Goal: Check status: Check status

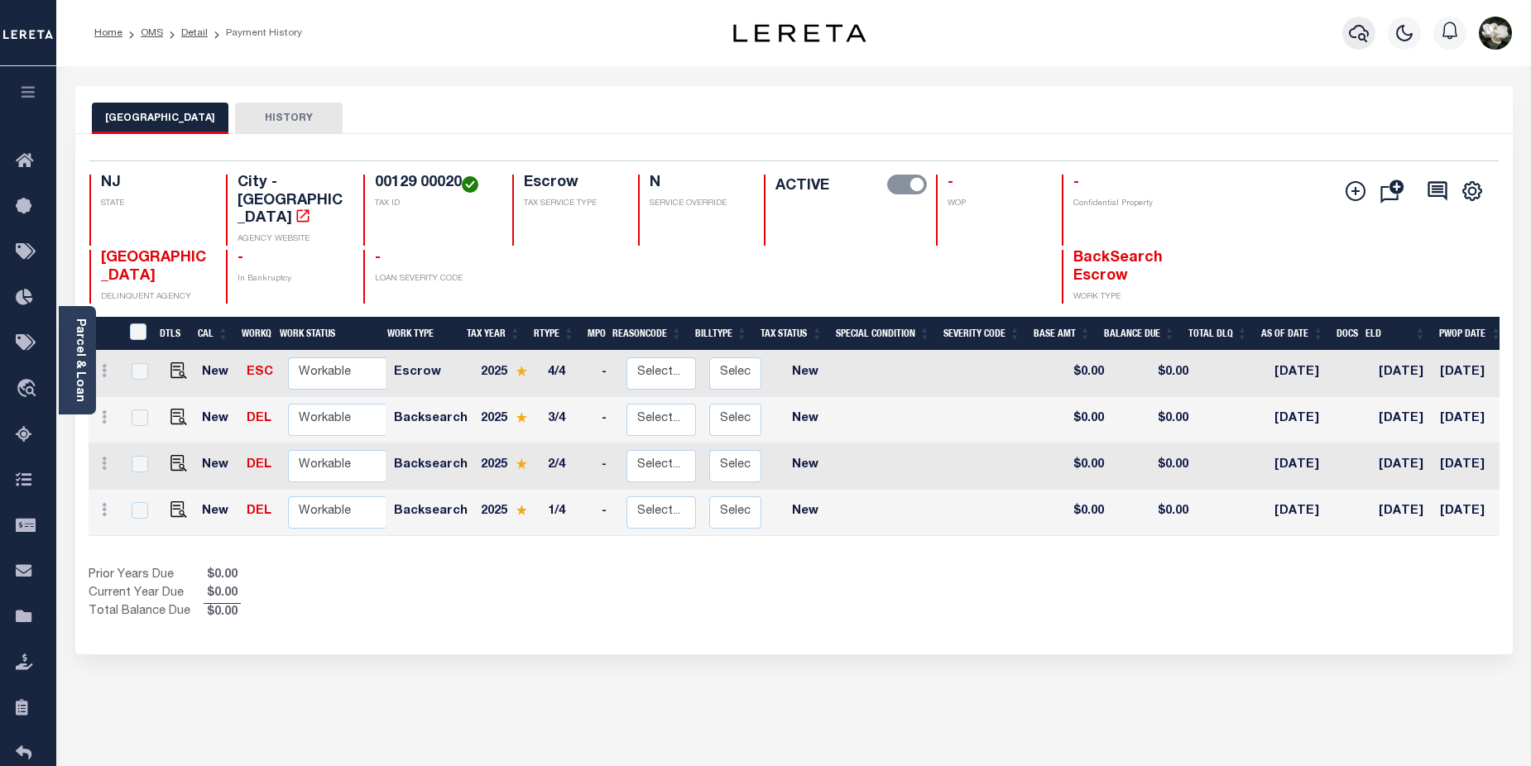
click at [1346, 30] on button "button" at bounding box center [1358, 33] width 33 height 33
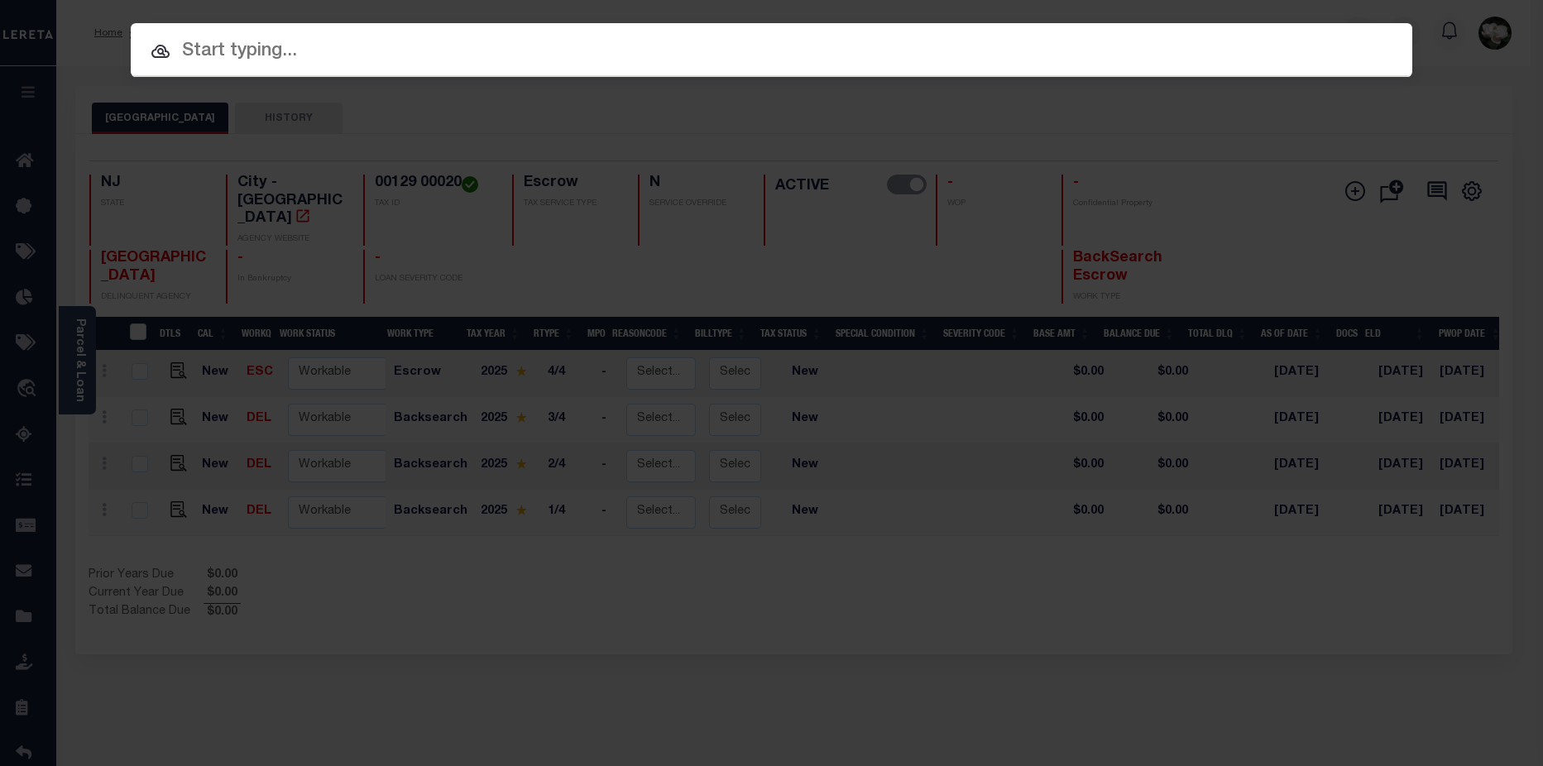
click at [343, 55] on input "text" at bounding box center [772, 51] width 1282 height 29
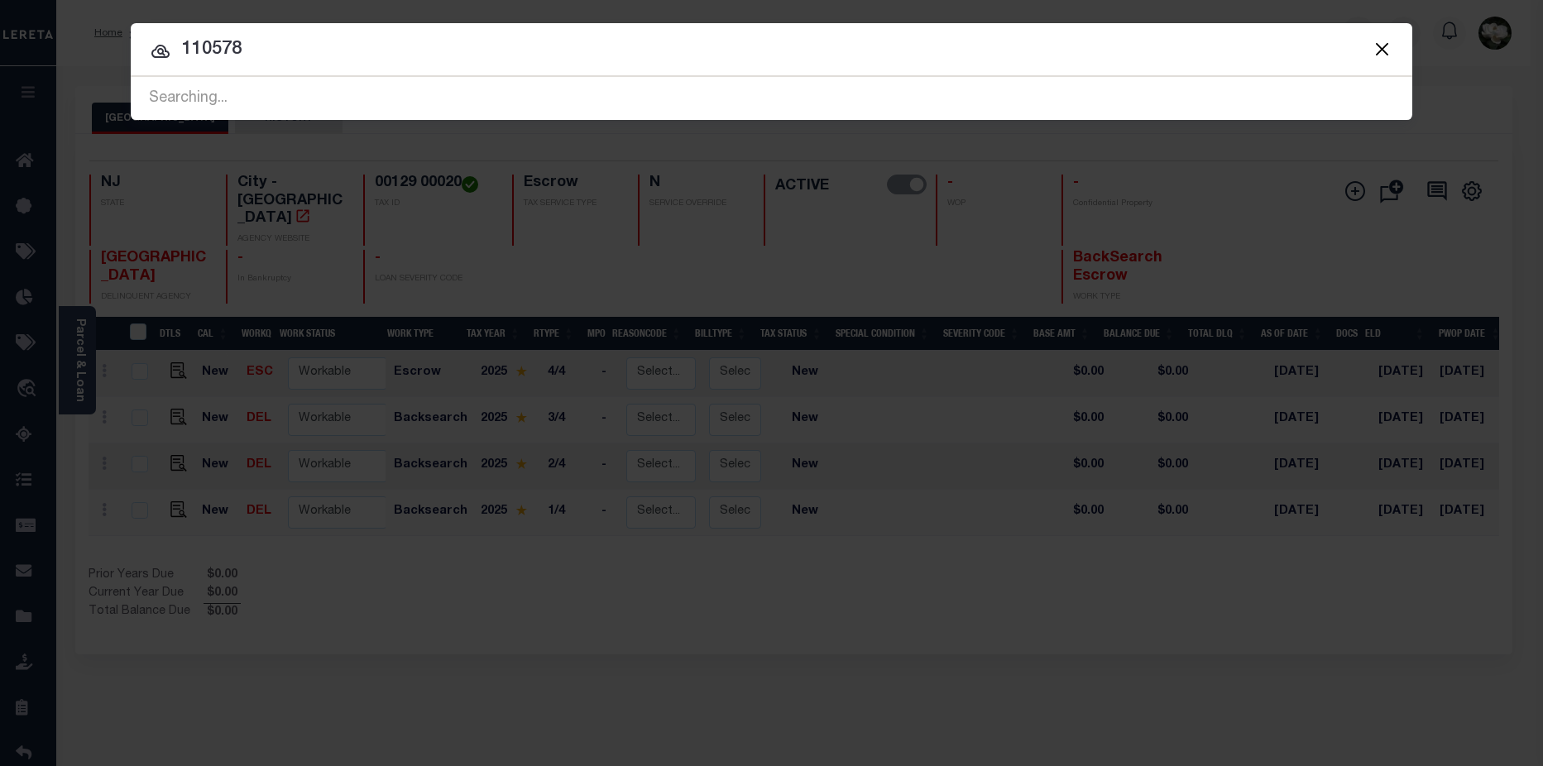
type input "110578"
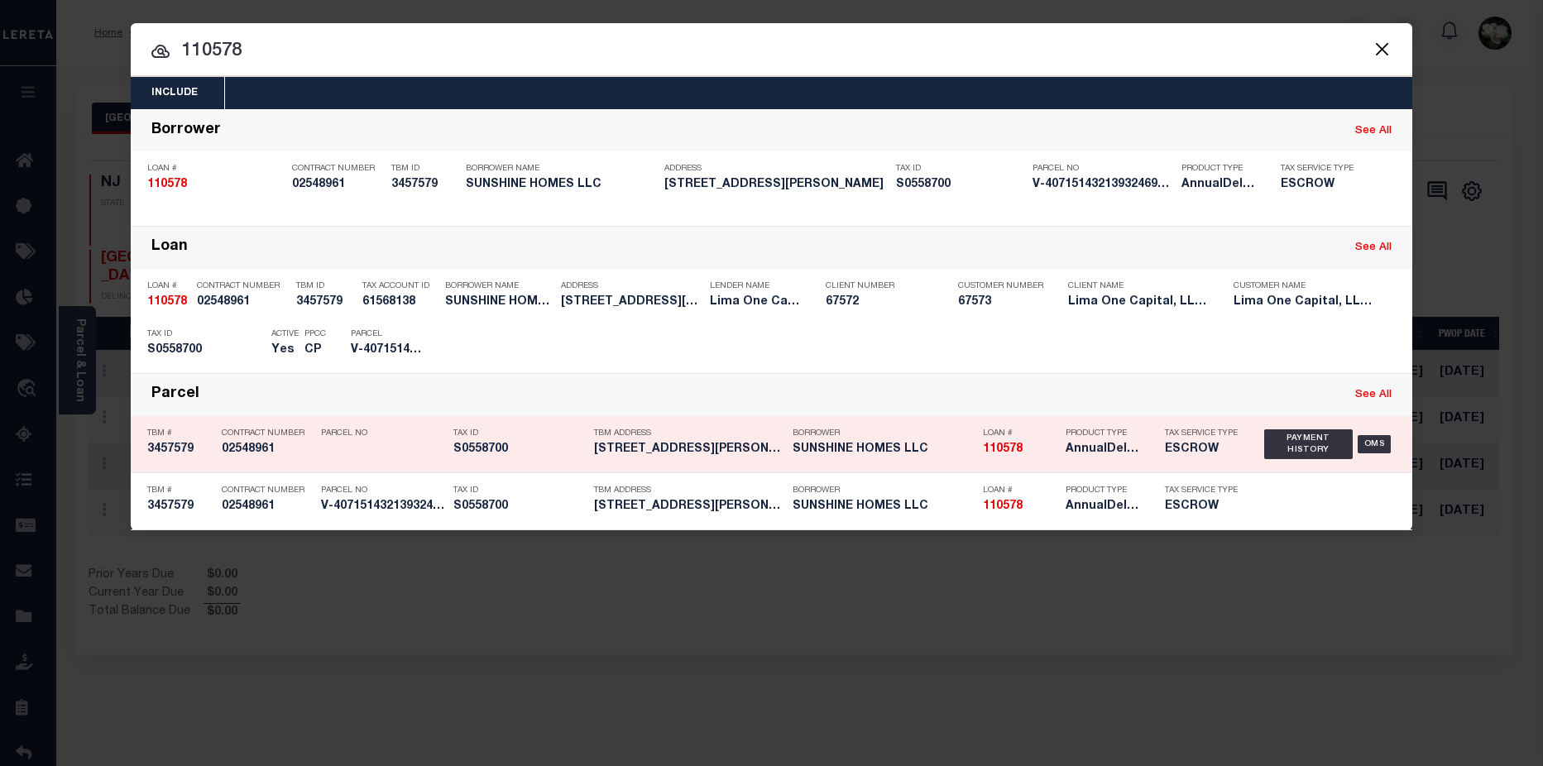
click at [1009, 455] on strong "110578" at bounding box center [1003, 449] width 40 height 12
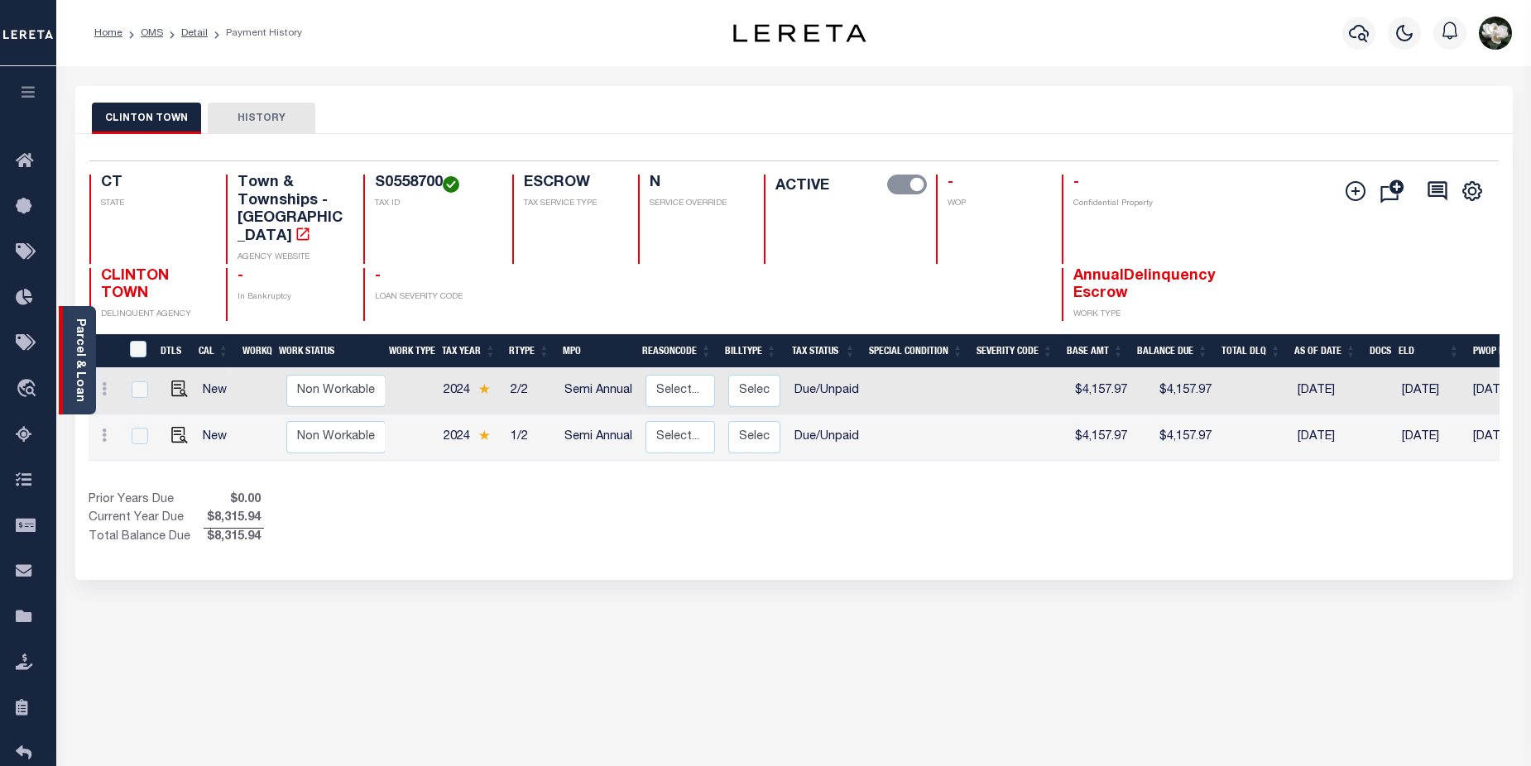
click at [81, 362] on link "Parcel & Loan" at bounding box center [80, 361] width 12 height 84
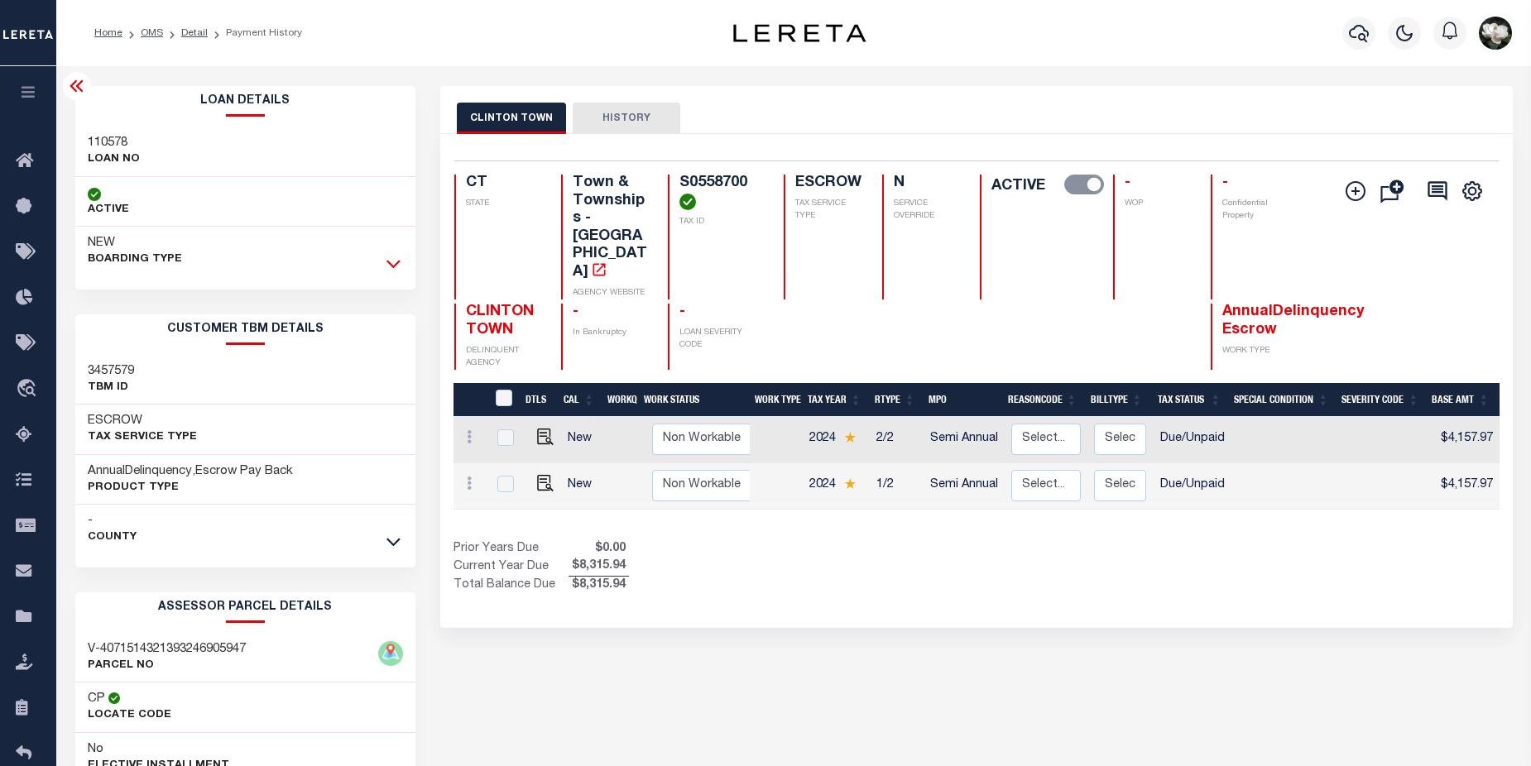
click at [395, 261] on icon at bounding box center [393, 263] width 14 height 17
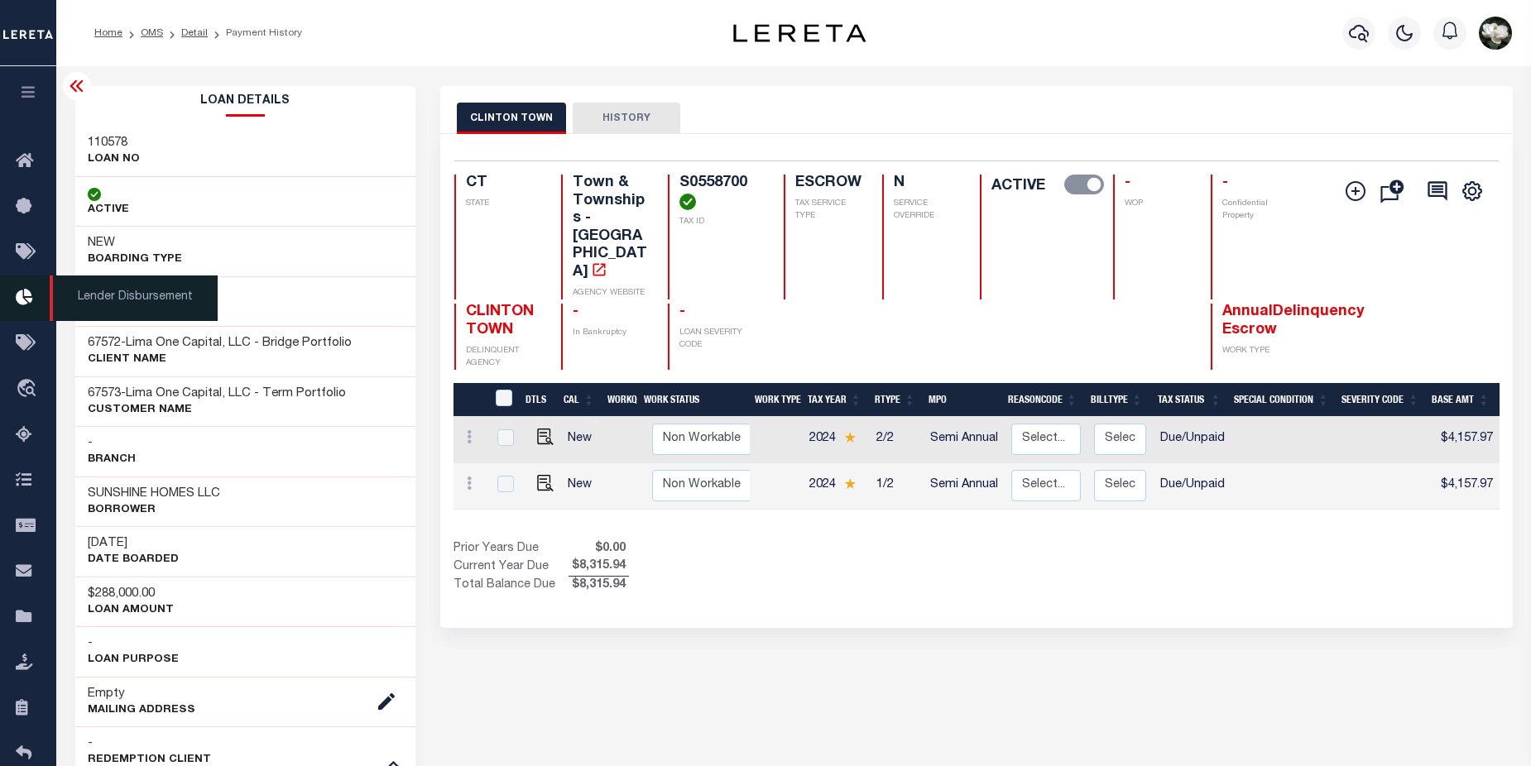
click at [31, 297] on icon at bounding box center [29, 298] width 26 height 21
